Goal: Transaction & Acquisition: Purchase product/service

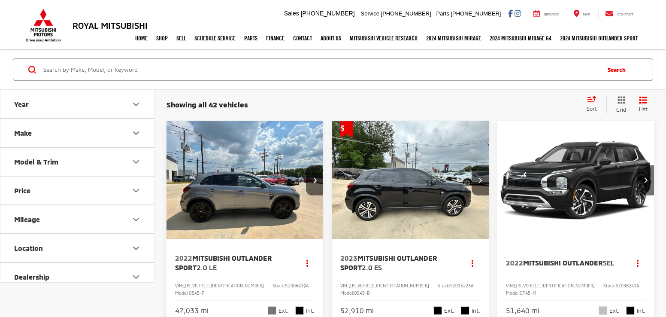
click at [185, 67] on input "Search by Make, Model, or Keyword" at bounding box center [321, 69] width 557 height 21
type input "0"
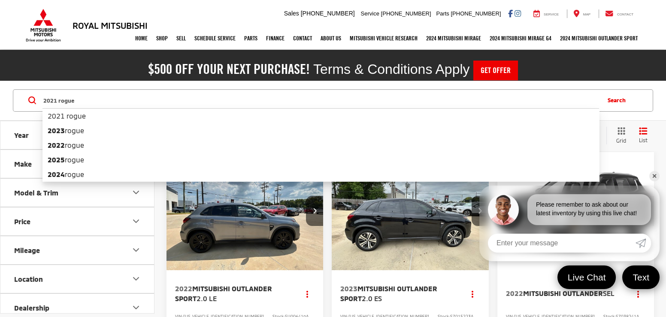
type input "2021 rogue"
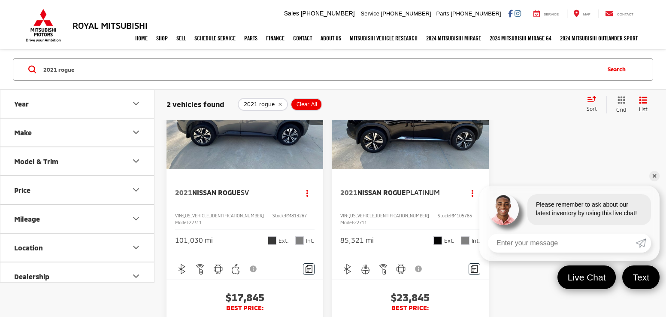
scroll to position [104, 0]
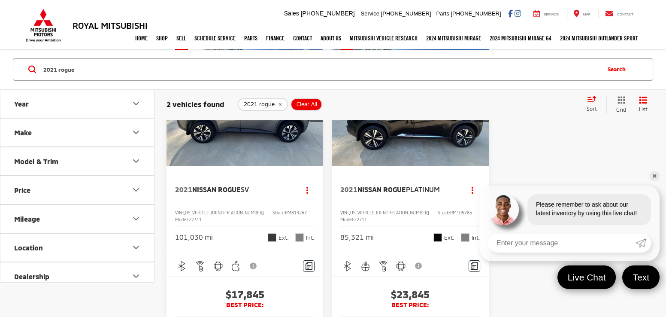
click at [243, 188] on span "SV" at bounding box center [245, 189] width 8 height 8
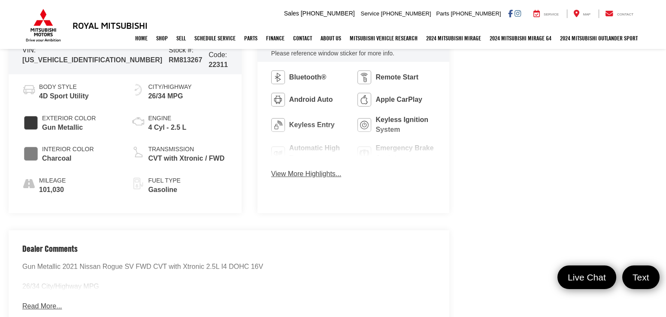
scroll to position [454, 0]
